Goal: Task Accomplishment & Management: Complete application form

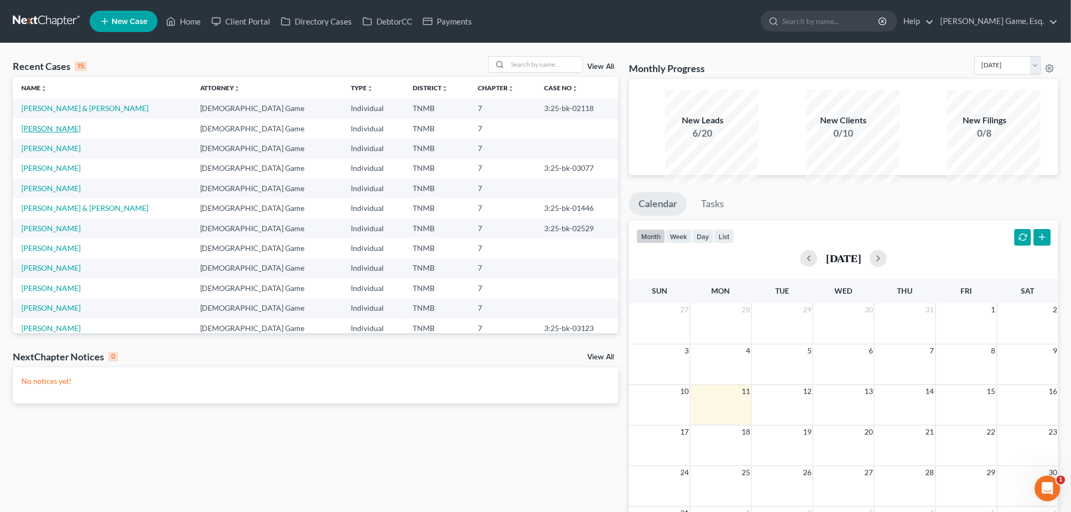
click at [65, 133] on link "[PERSON_NAME]" at bounding box center [50, 128] width 59 height 9
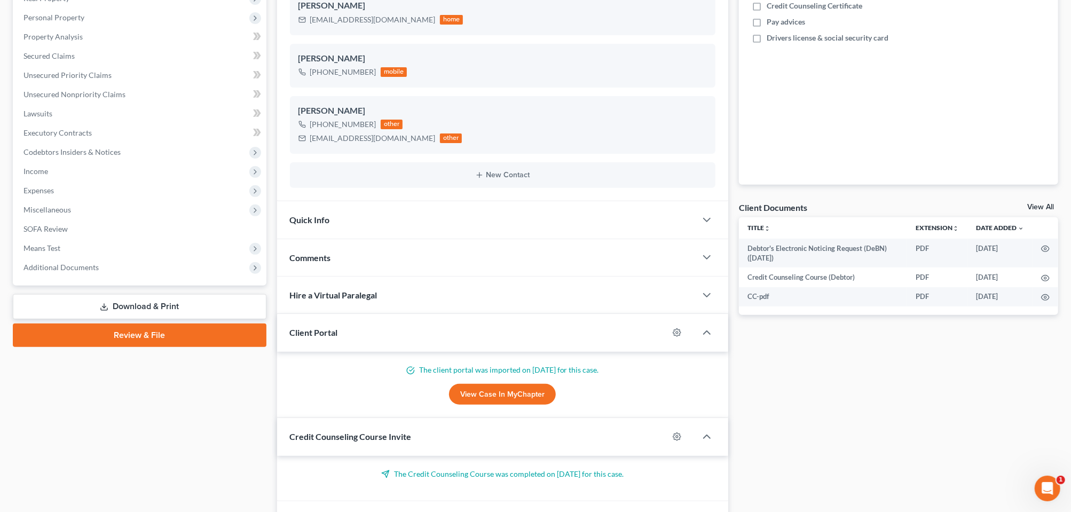
scroll to position [200, 0]
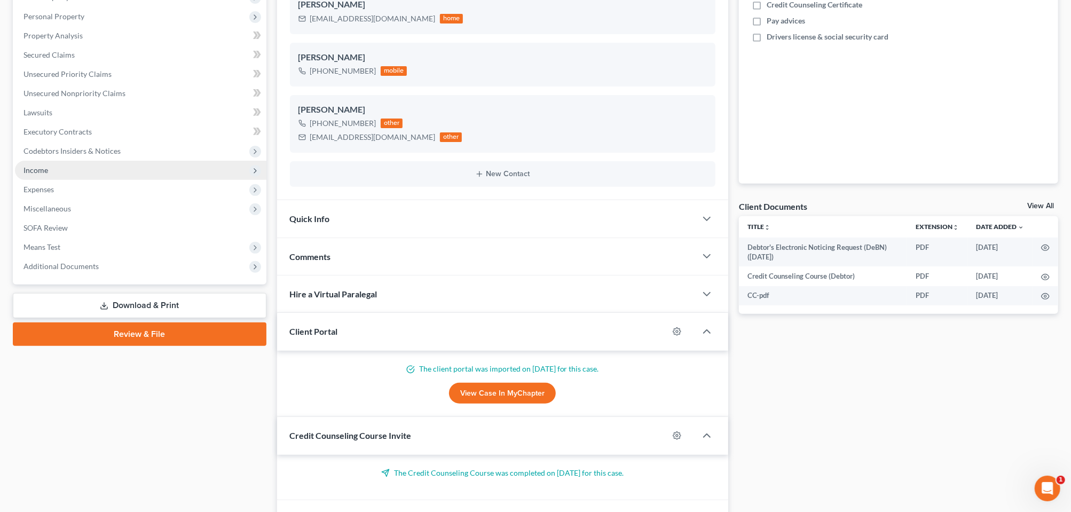
click at [48, 175] on span "Income" at bounding box center [36, 170] width 25 height 9
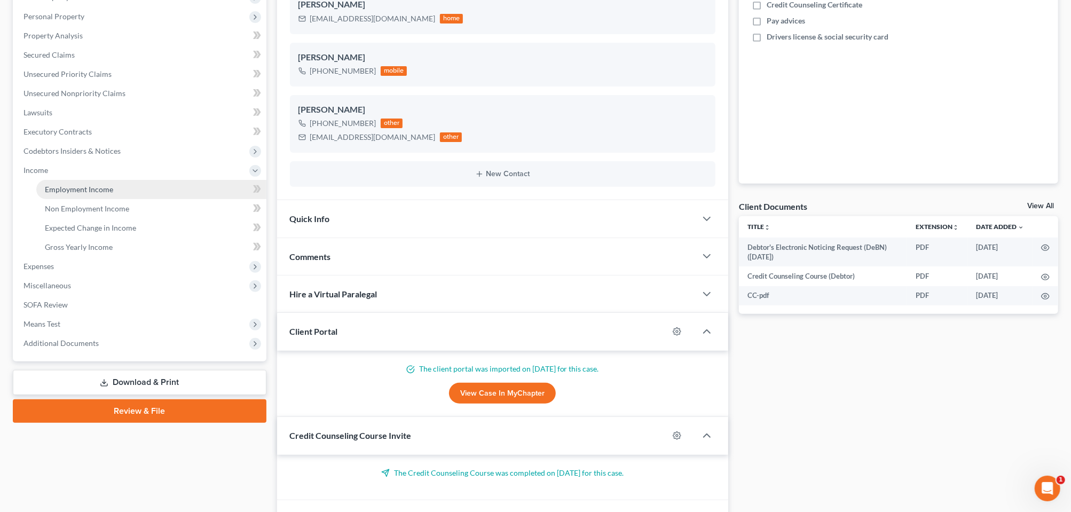
click at [82, 194] on span "Employment Income" at bounding box center [79, 189] width 68 height 9
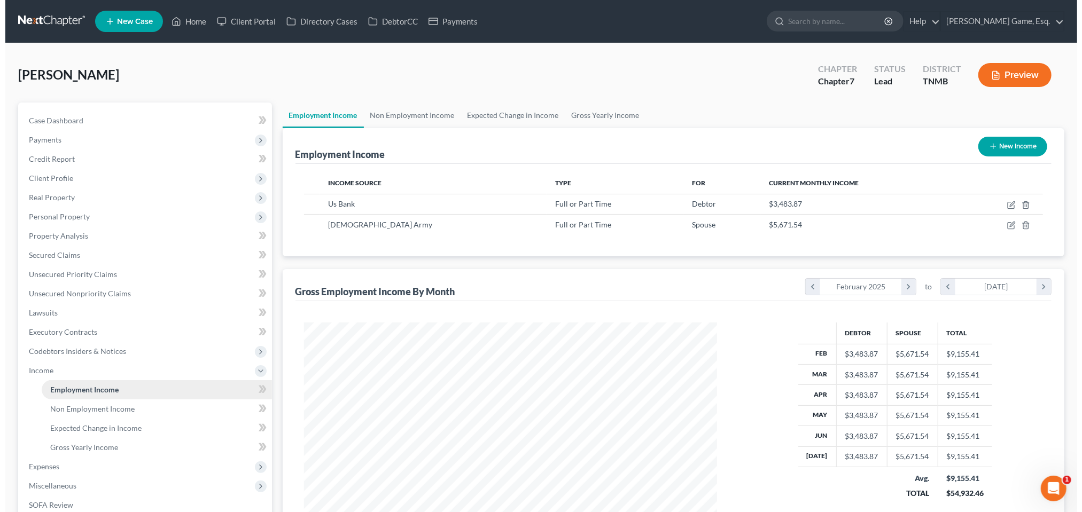
scroll to position [238, 434]
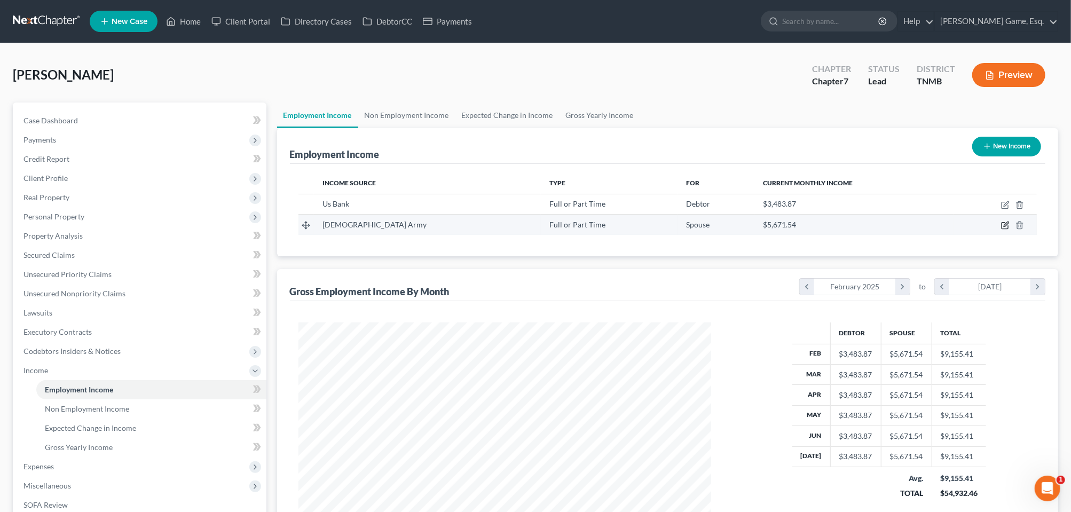
click at [1004, 227] on icon "button" at bounding box center [1006, 224] width 5 height 5
select select "0"
select select "1"
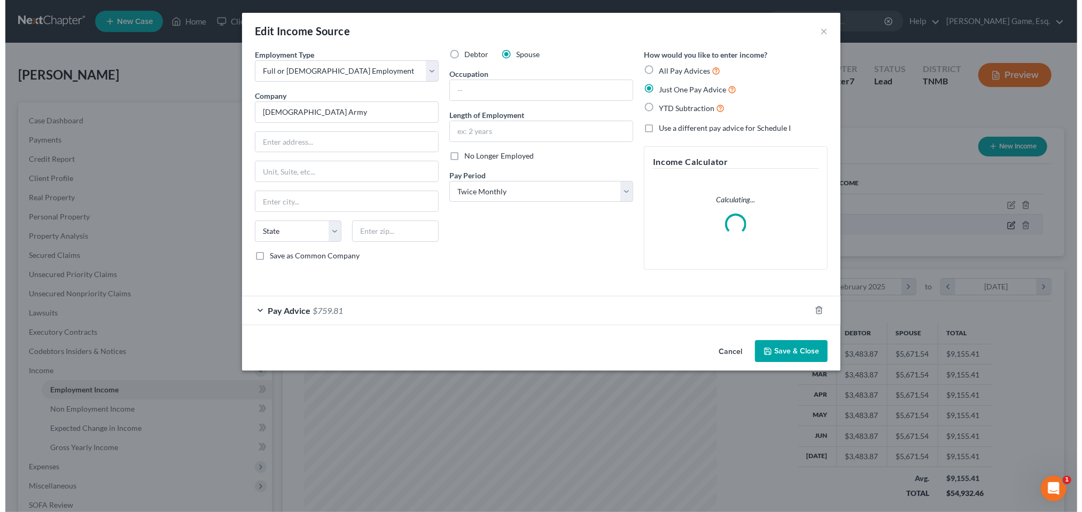
scroll to position [238, 439]
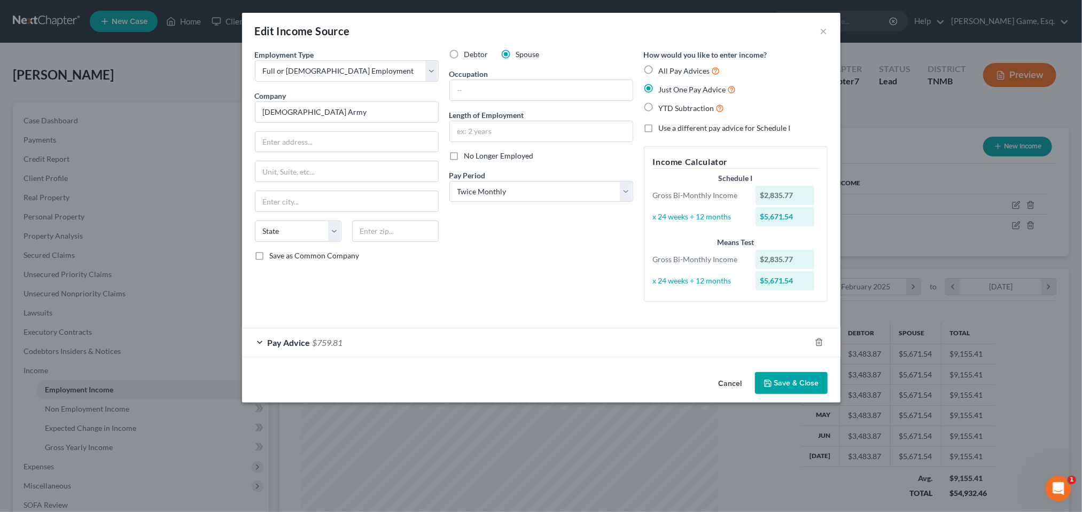
click at [268, 348] on span "Pay Advice" at bounding box center [289, 343] width 43 height 10
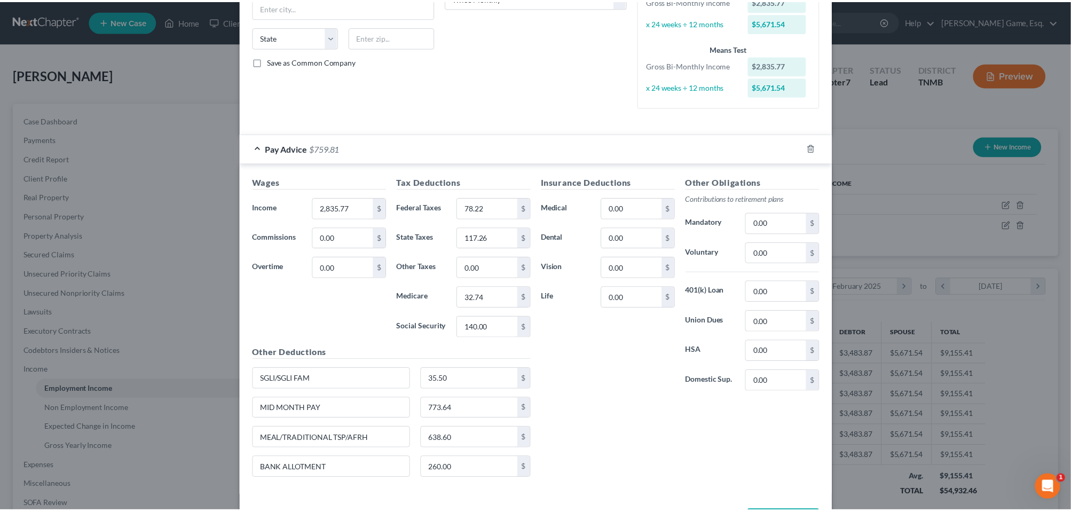
scroll to position [0, 0]
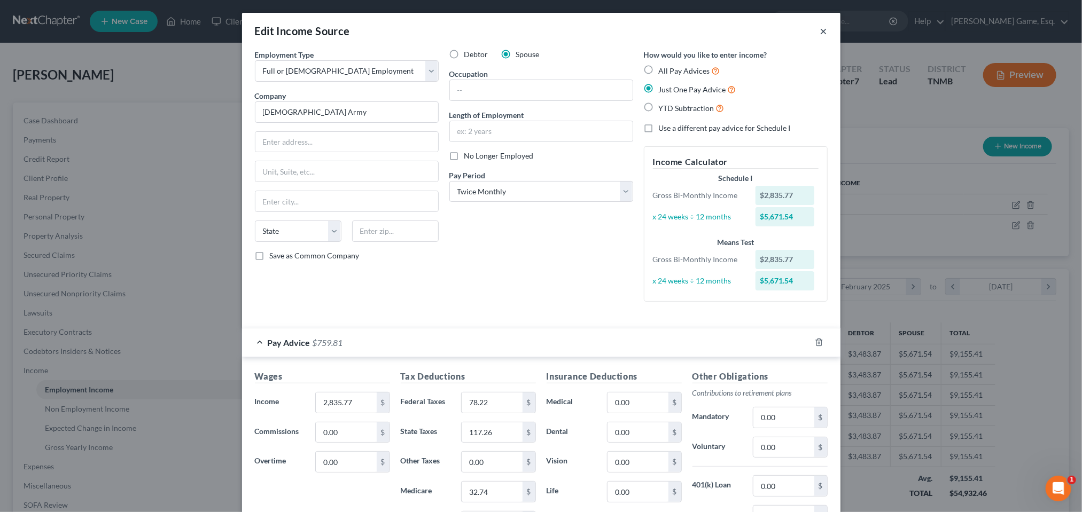
click at [827, 37] on button "×" at bounding box center [823, 31] width 7 height 13
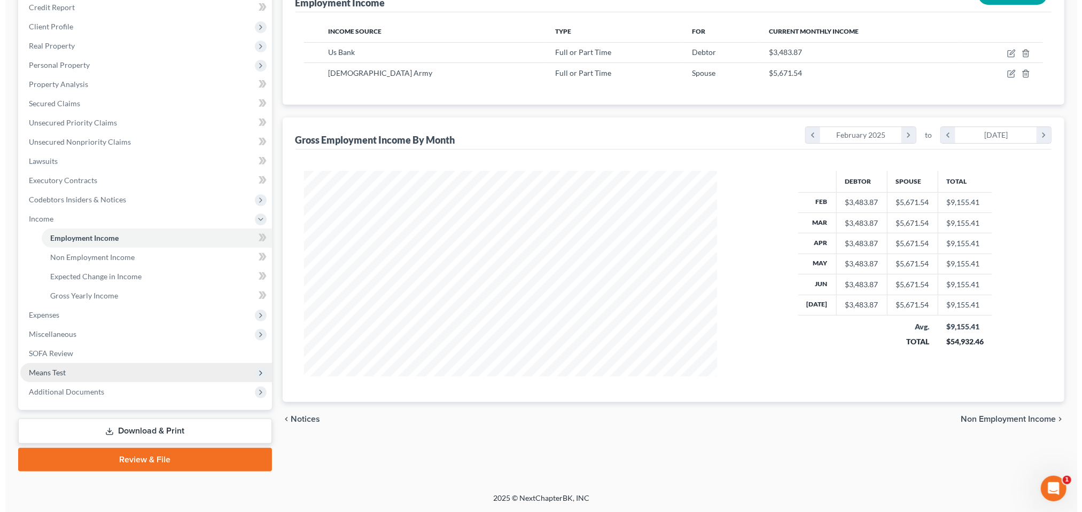
scroll to position [247, 0]
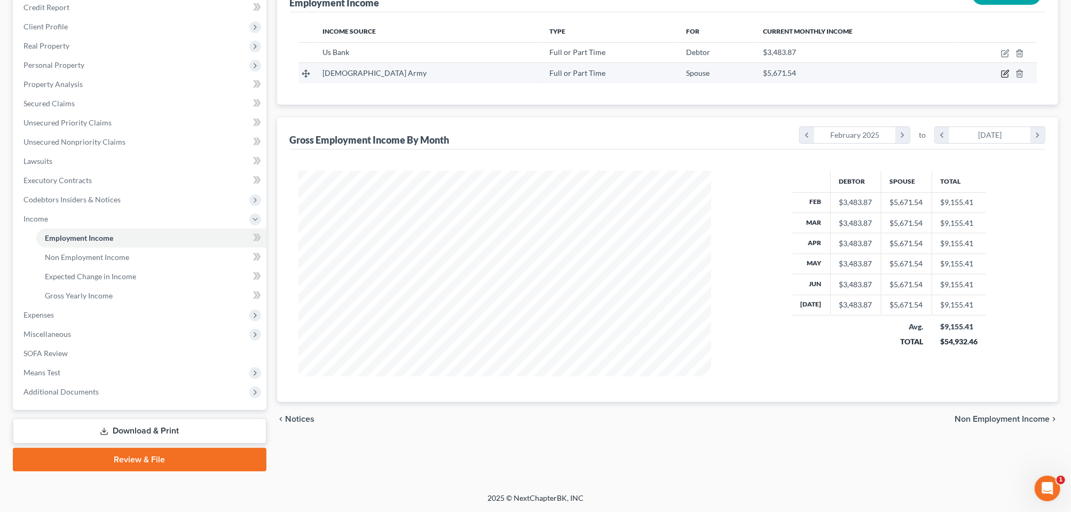
click at [1001, 69] on icon "button" at bounding box center [1005, 73] width 9 height 9
select select "0"
select select "1"
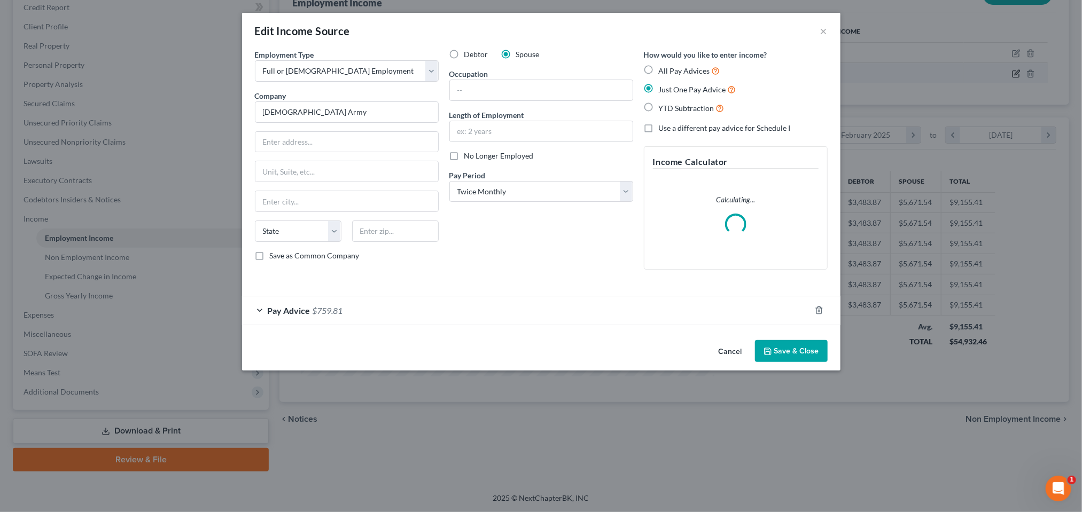
scroll to position [238, 439]
click at [314, 325] on form "Employment Type * Select Full or [DEMOGRAPHIC_DATA] Employment Self Employment …" at bounding box center [541, 187] width 573 height 276
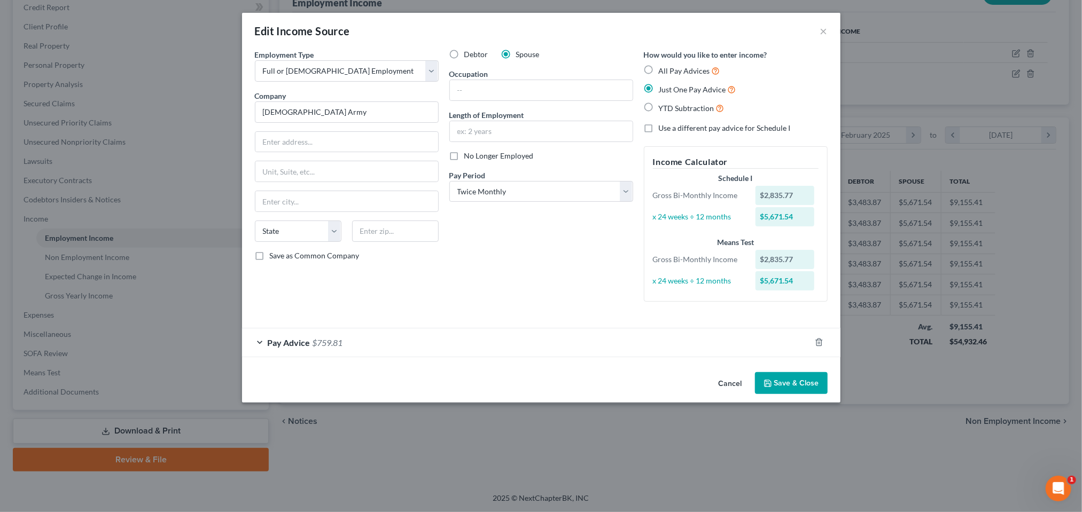
click at [268, 348] on span "Pay Advice" at bounding box center [289, 343] width 43 height 10
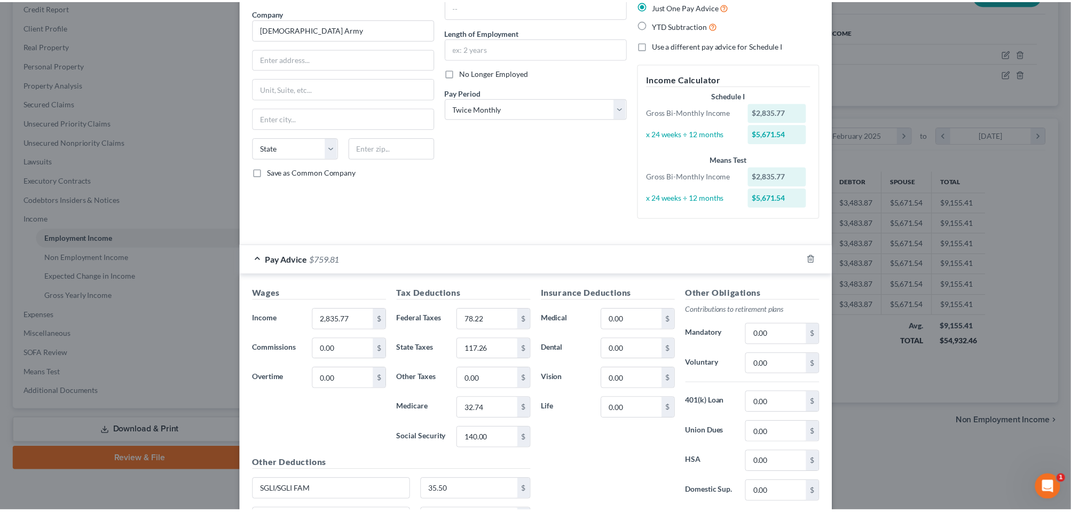
scroll to position [0, 0]
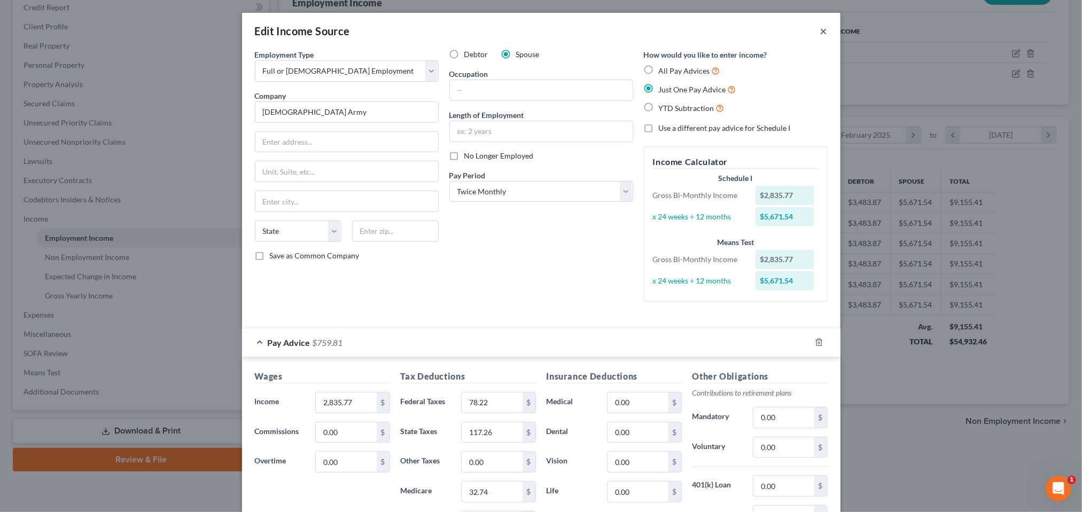
click at [827, 37] on button "×" at bounding box center [823, 31] width 7 height 13
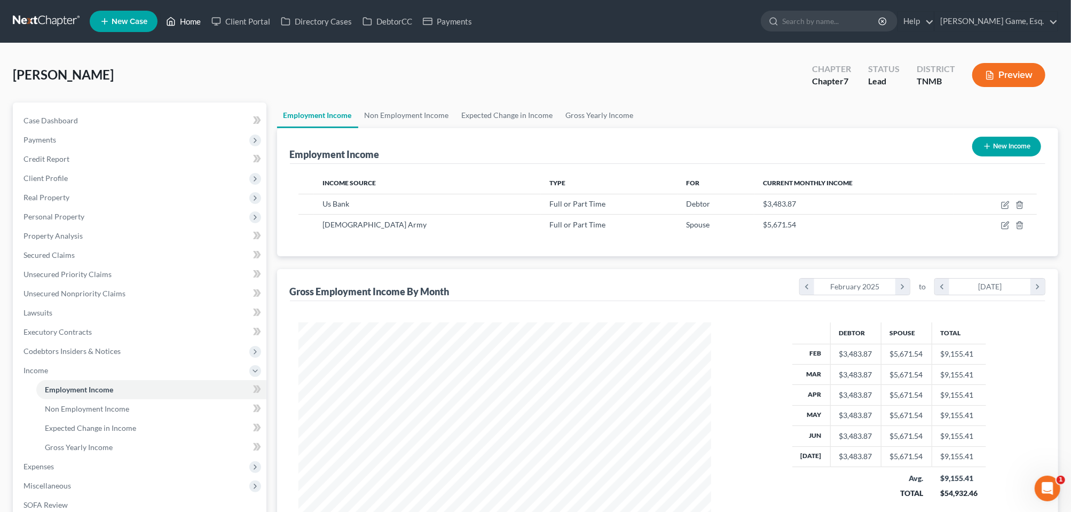
click at [206, 29] on link "Home" at bounding box center [183, 21] width 45 height 19
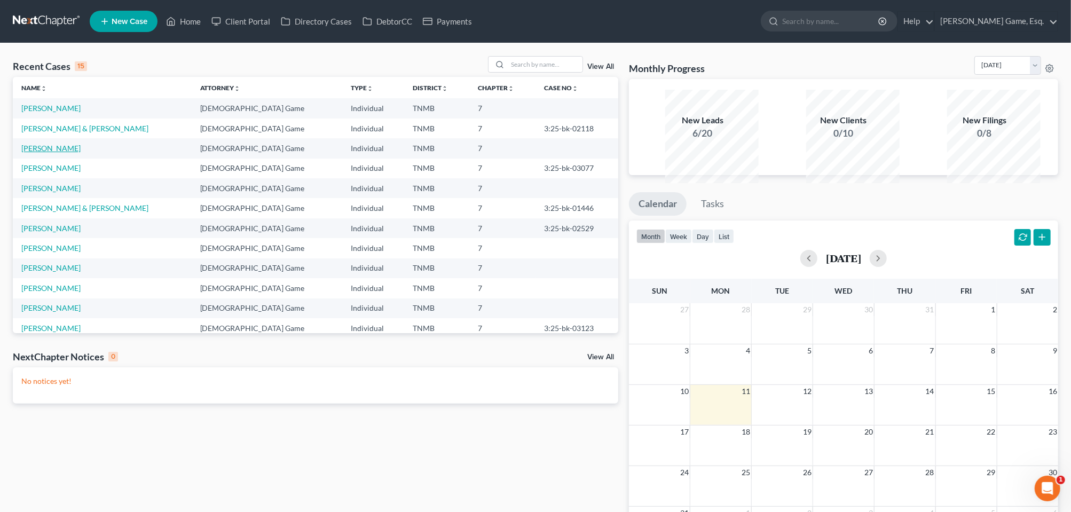
click at [68, 153] on link "[PERSON_NAME]" at bounding box center [50, 148] width 59 height 9
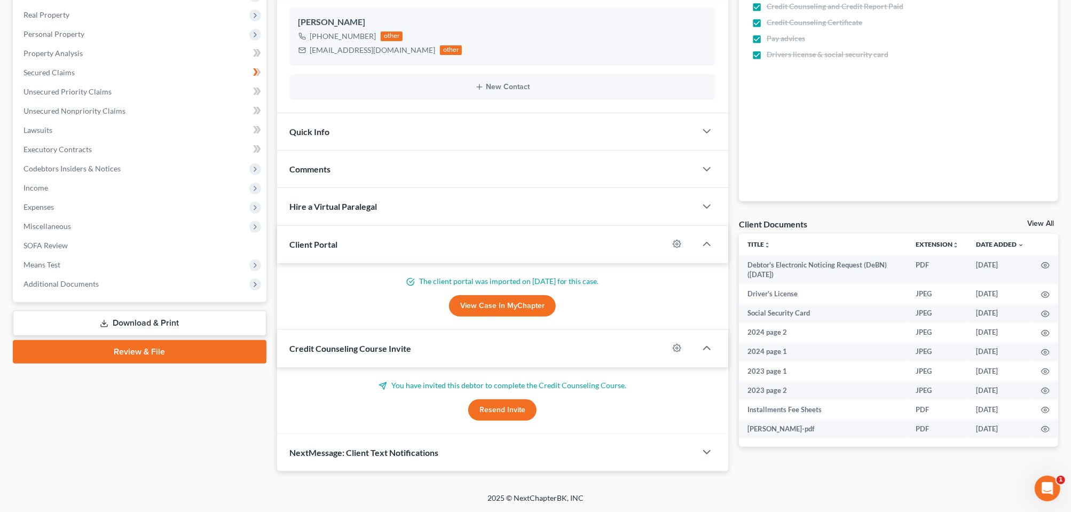
scroll to position [349, 0]
click at [145, 340] on link "Review & File" at bounding box center [140, 352] width 254 height 24
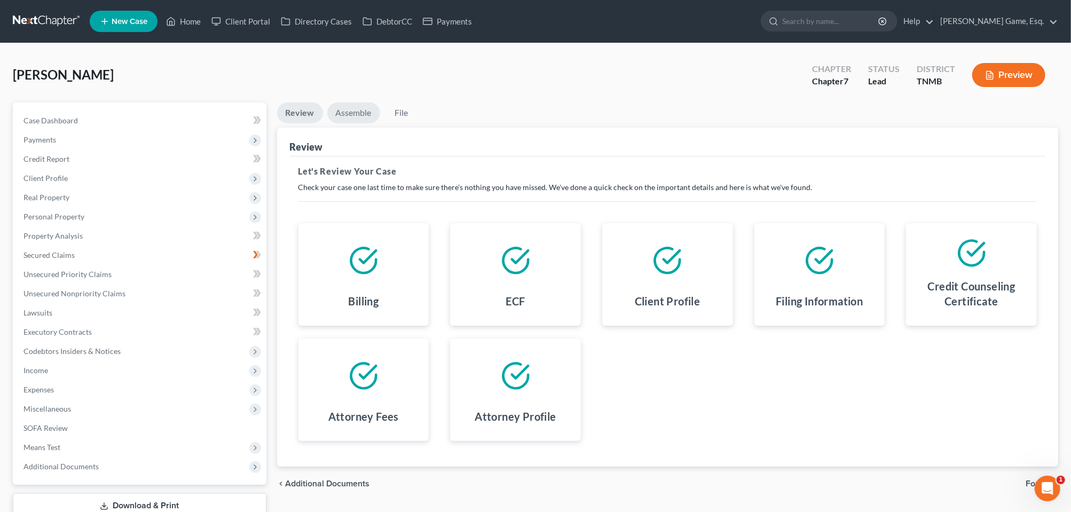
click at [361, 123] on link "Assemble" at bounding box center [353, 113] width 53 height 21
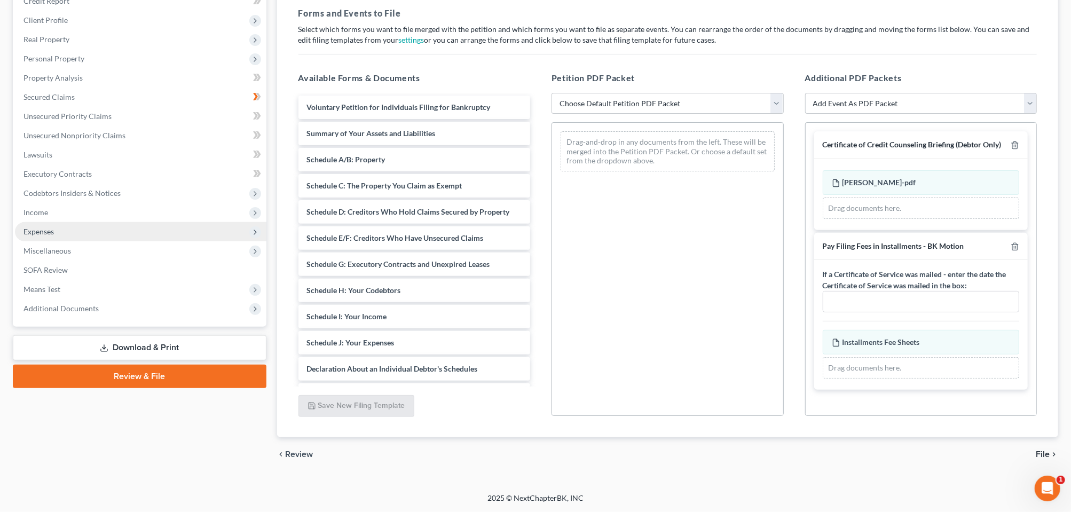
scroll to position [249, 0]
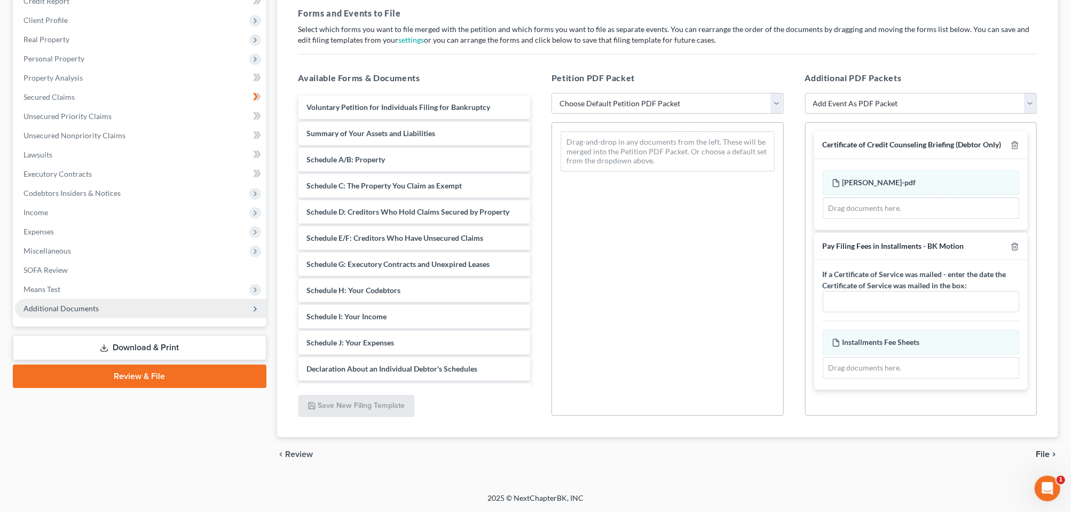
click at [93, 313] on span "Additional Documents" at bounding box center [61, 308] width 75 height 9
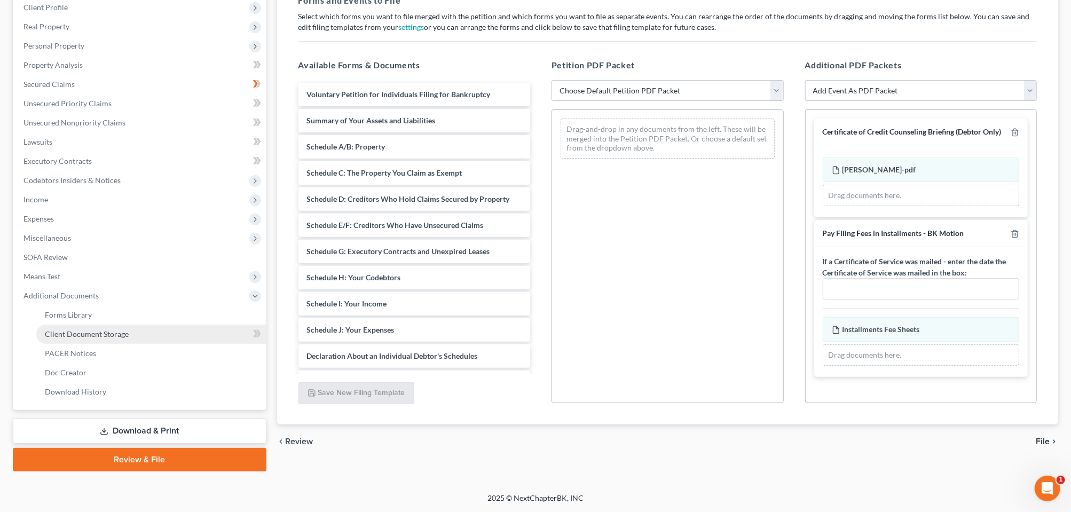
click at [115, 339] on span "Client Document Storage" at bounding box center [87, 334] width 84 height 9
select select "0"
select select "8"
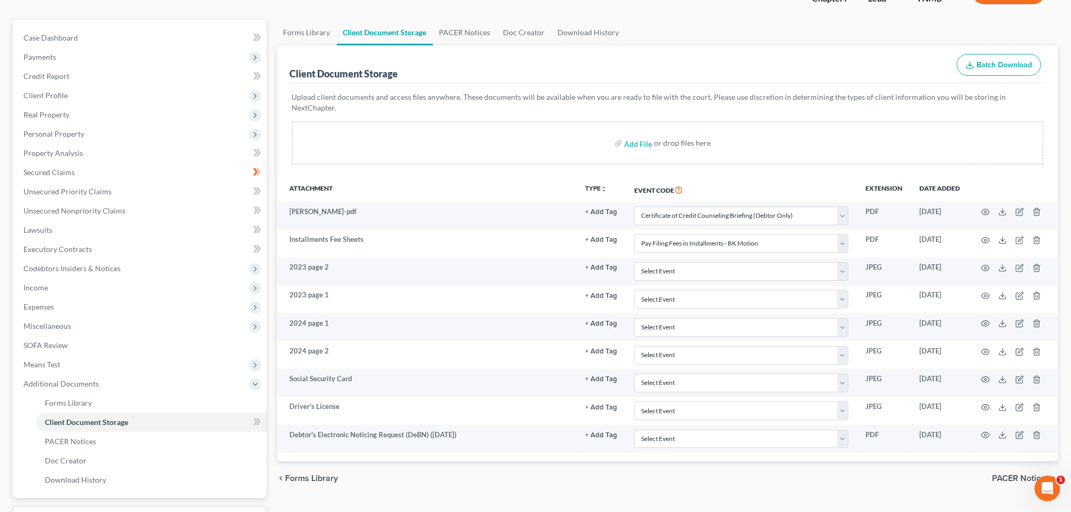
scroll to position [200, 0]
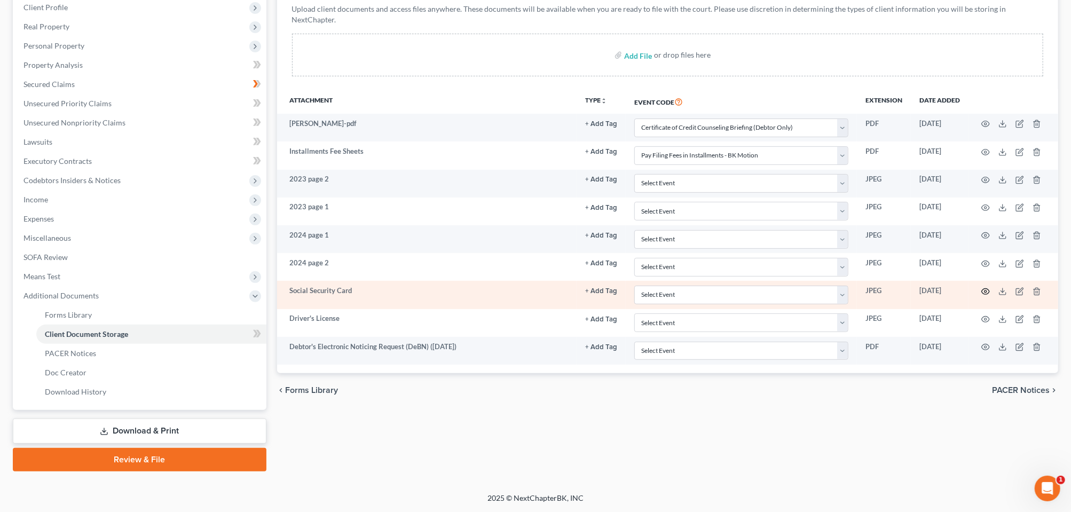
click at [982, 296] on icon "button" at bounding box center [986, 291] width 9 height 9
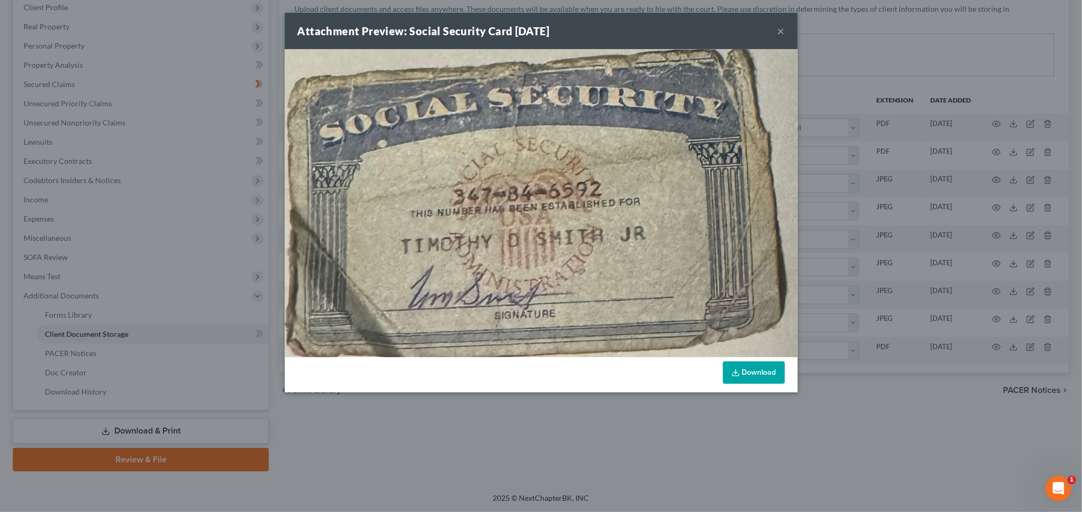
click at [785, 37] on button "×" at bounding box center [780, 31] width 7 height 13
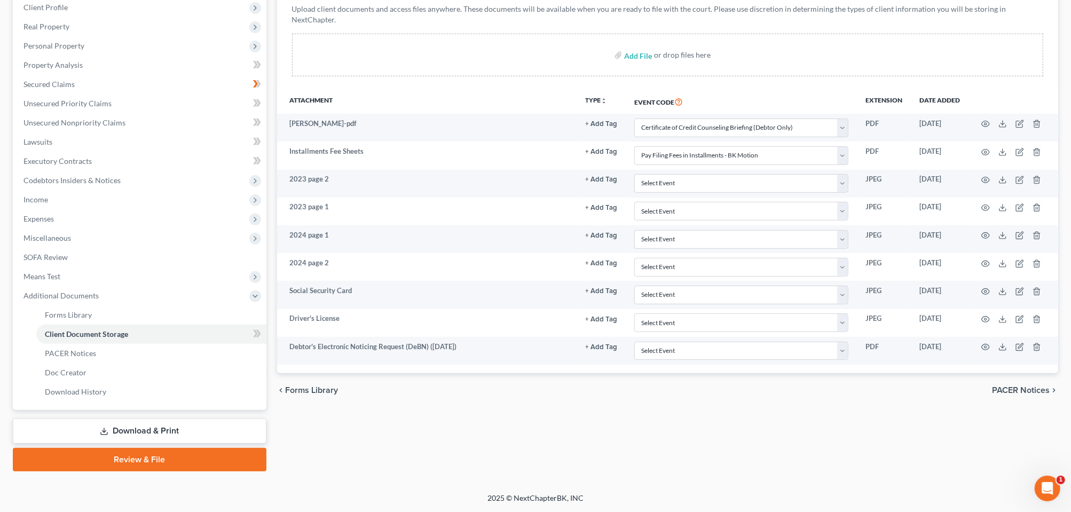
scroll to position [338, 0]
click at [142, 448] on link "Review & File" at bounding box center [140, 460] width 254 height 24
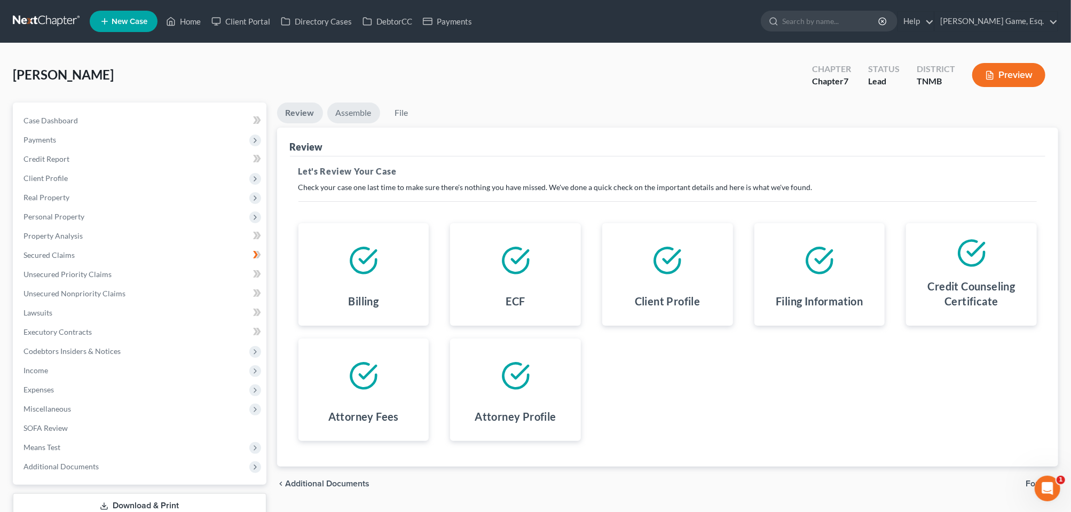
click at [377, 123] on link "Assemble" at bounding box center [353, 113] width 53 height 21
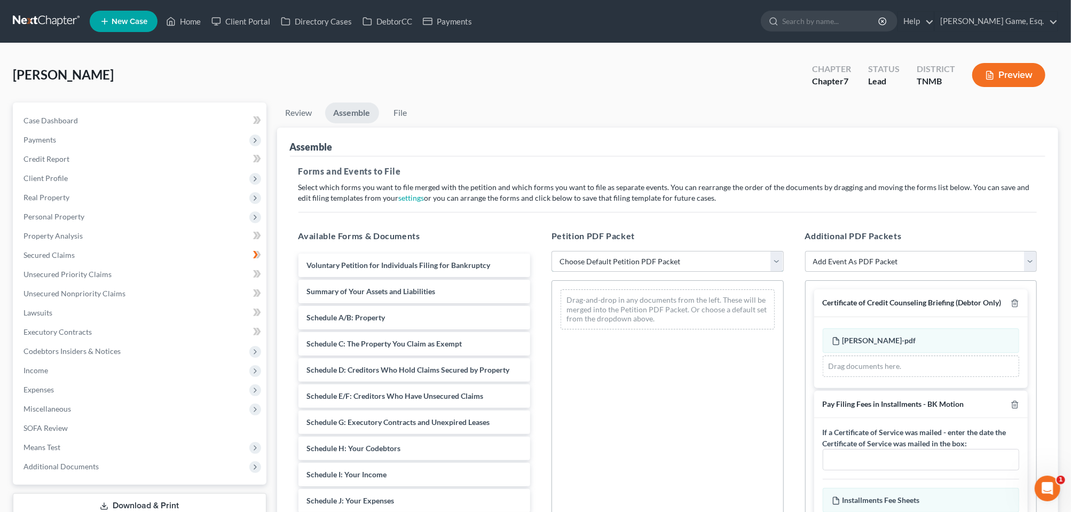
click at [773, 272] on select "Choose Default Petition PDF Packet Emergency Filing (Voluntary Petition and Cre…" at bounding box center [668, 261] width 232 height 21
select select "1"
click at [553, 272] on select "Choose Default Petition PDF Packet Emergency Filing (Voluntary Petition and Cre…" at bounding box center [668, 261] width 232 height 21
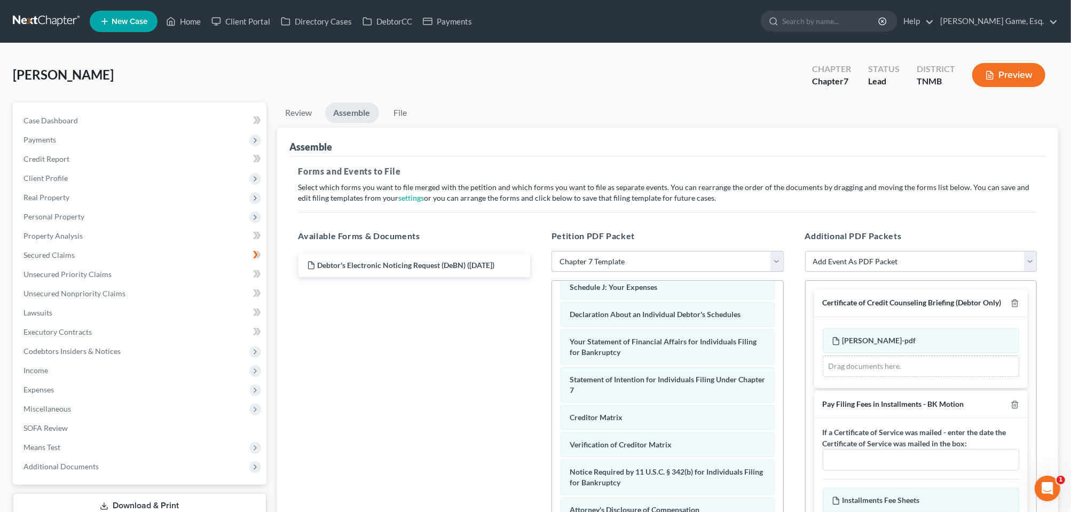
scroll to position [200, 0]
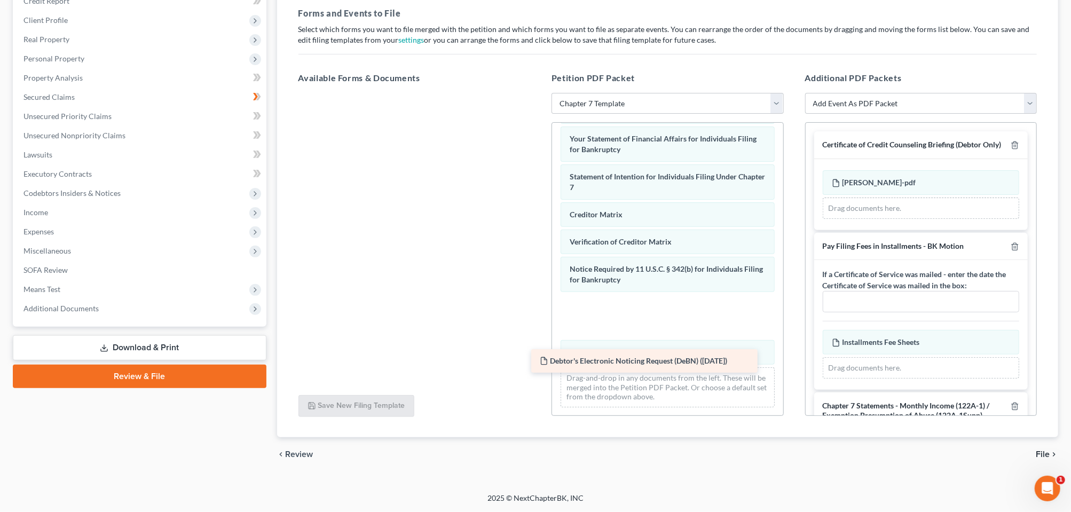
drag, startPoint x: 430, startPoint y: 132, endPoint x: 660, endPoint y: 372, distance: 332.4
click at [539, 93] on div "Debtor's Electronic Noticing Request (DeBN) ([DATE]) Debtor's Electronic Notici…" at bounding box center [414, 93] width 249 height 0
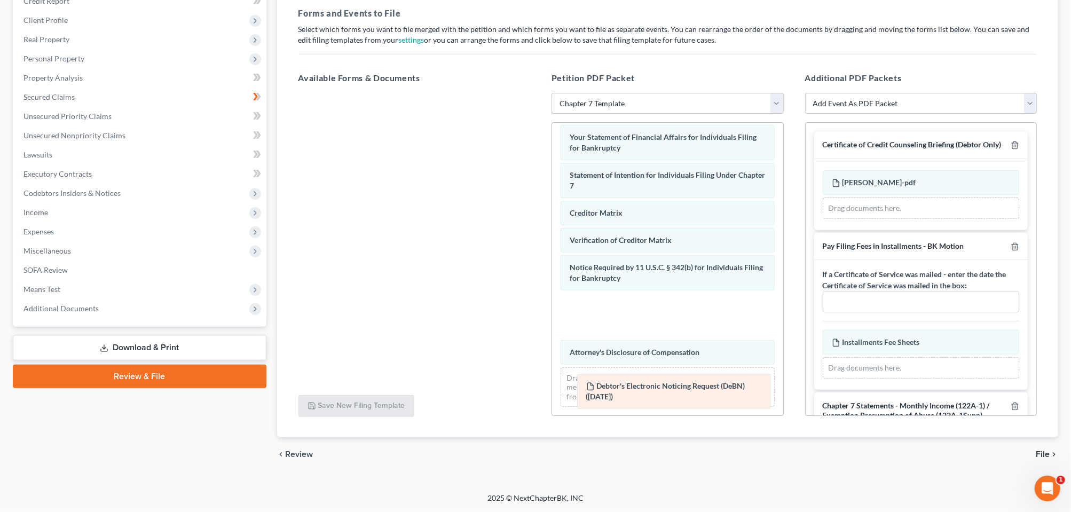
drag, startPoint x: 651, startPoint y: 360, endPoint x: 668, endPoint y: 404, distance: 47.0
click at [668, 404] on div "Debtor's Electronic Noticing Request (DeBN) ([DATE]) Voluntary Petition for Ind…" at bounding box center [667, 110] width 231 height 609
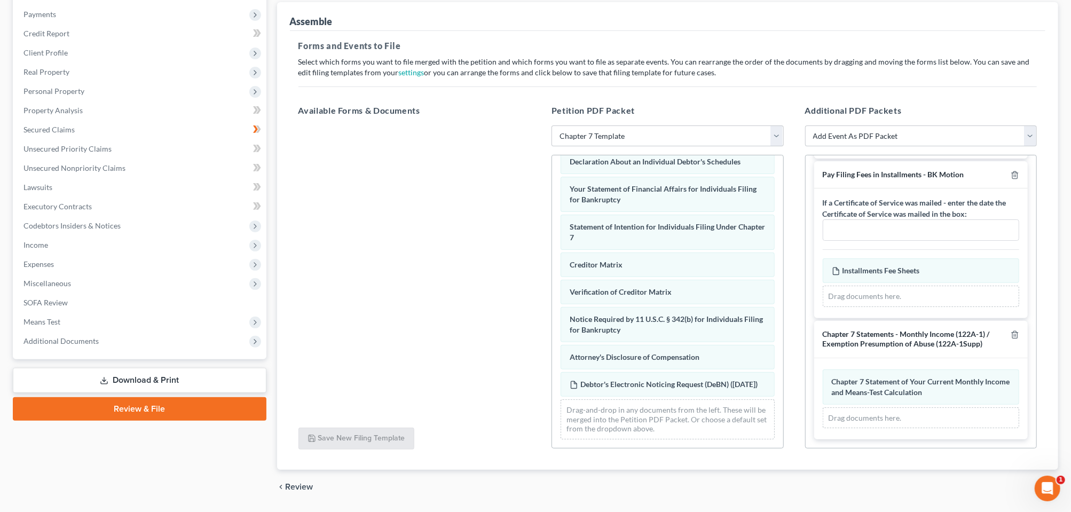
scroll to position [0, 0]
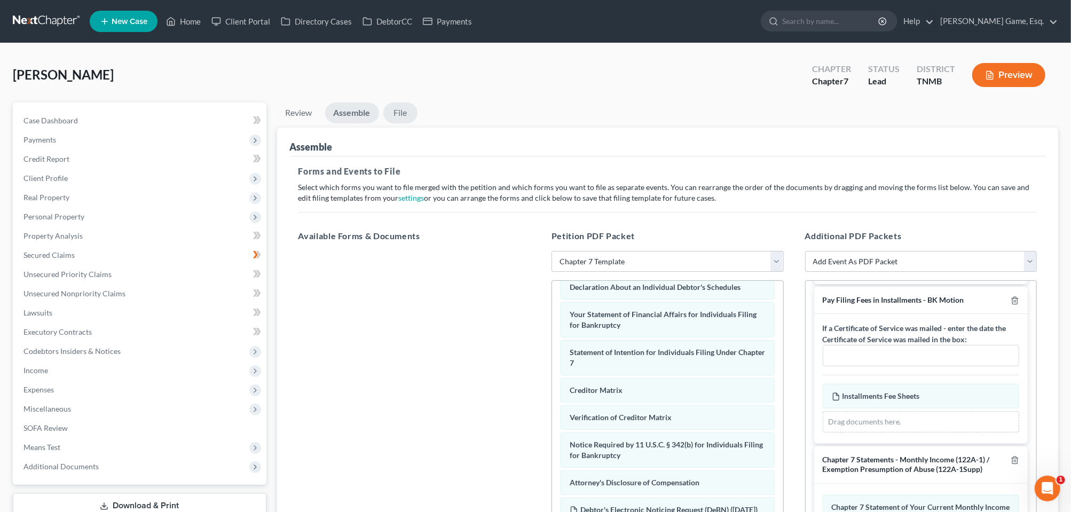
click at [418, 123] on link "File" at bounding box center [400, 113] width 34 height 21
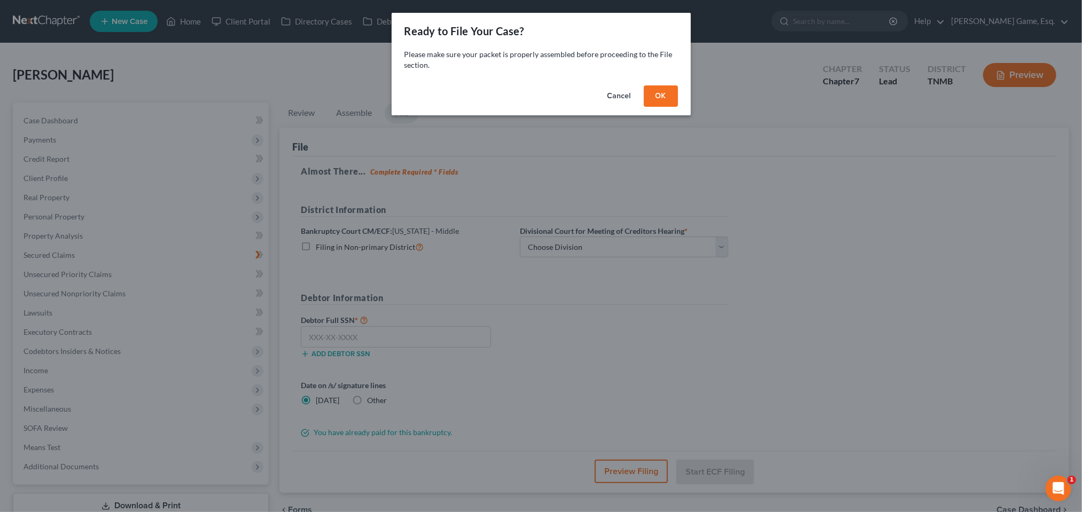
click at [678, 107] on button "OK" at bounding box center [661, 95] width 34 height 21
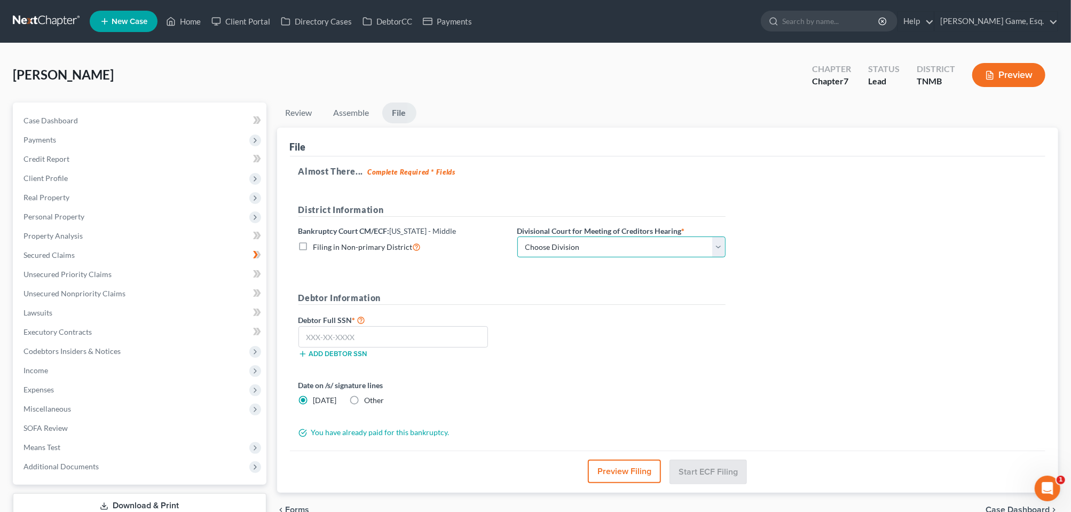
click at [726, 258] on select "Choose Division Columbia [GEOGRAPHIC_DATA] [GEOGRAPHIC_DATA]" at bounding box center [622, 247] width 208 height 21
select select "2"
click at [577, 258] on select "Choose Division Columbia [GEOGRAPHIC_DATA] [GEOGRAPHIC_DATA]" at bounding box center [622, 247] width 208 height 21
click at [402, 348] on input "text" at bounding box center [394, 336] width 190 height 21
type input "347-84-6592"
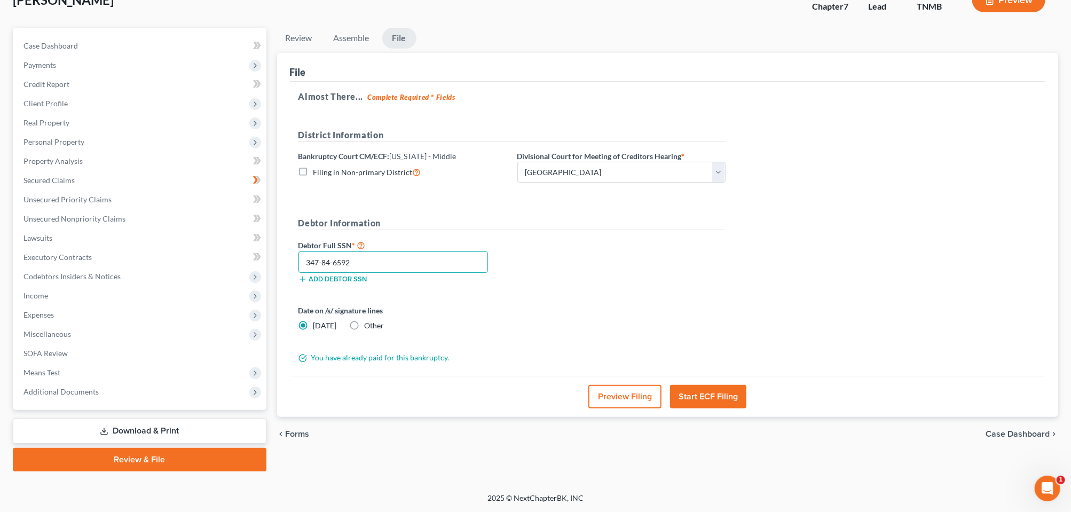
scroll to position [218, 0]
click at [722, 385] on button "Start ECF Filing" at bounding box center [708, 397] width 76 height 24
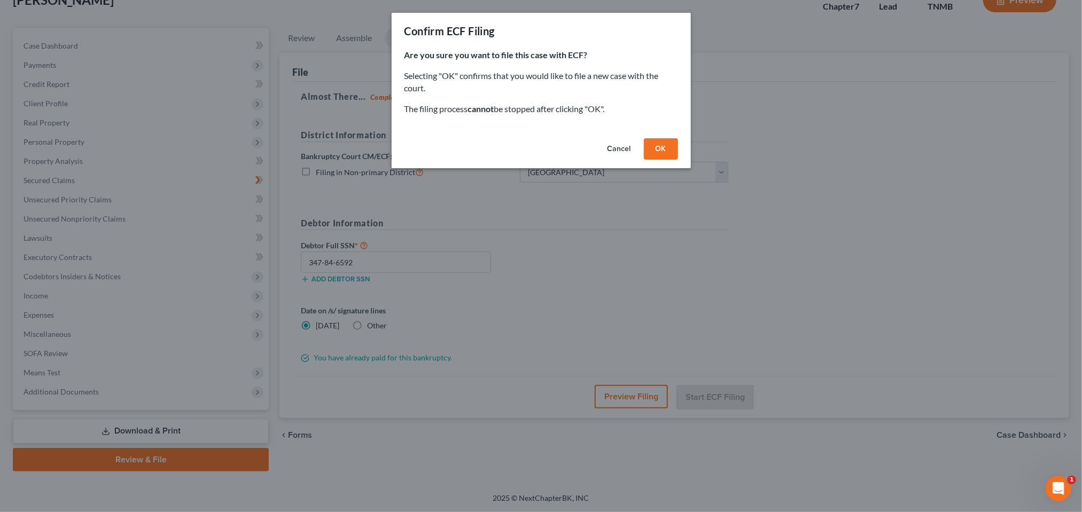
click at [678, 160] on button "OK" at bounding box center [661, 148] width 34 height 21
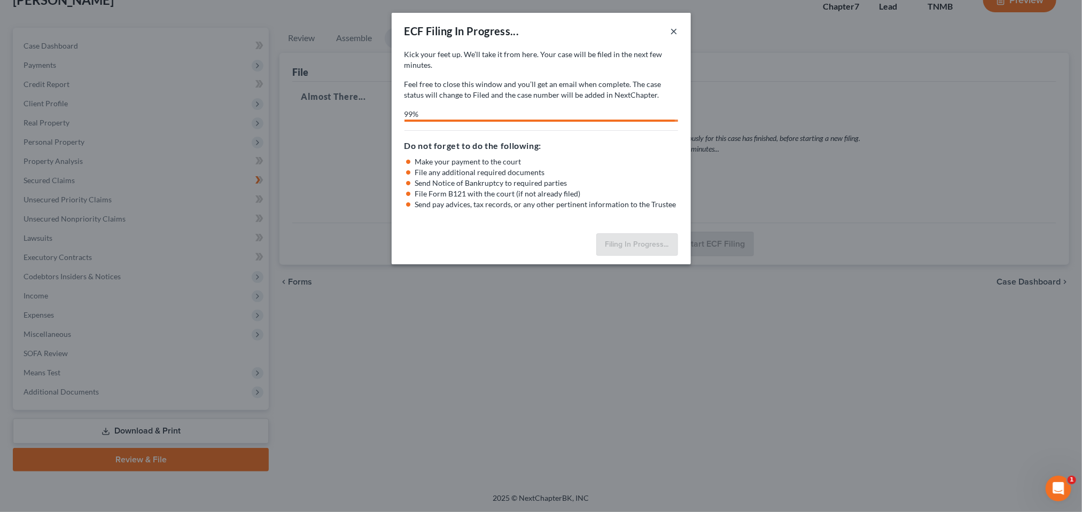
click at [678, 37] on button "×" at bounding box center [673, 31] width 7 height 13
